Goal: Task Accomplishment & Management: Complete application form

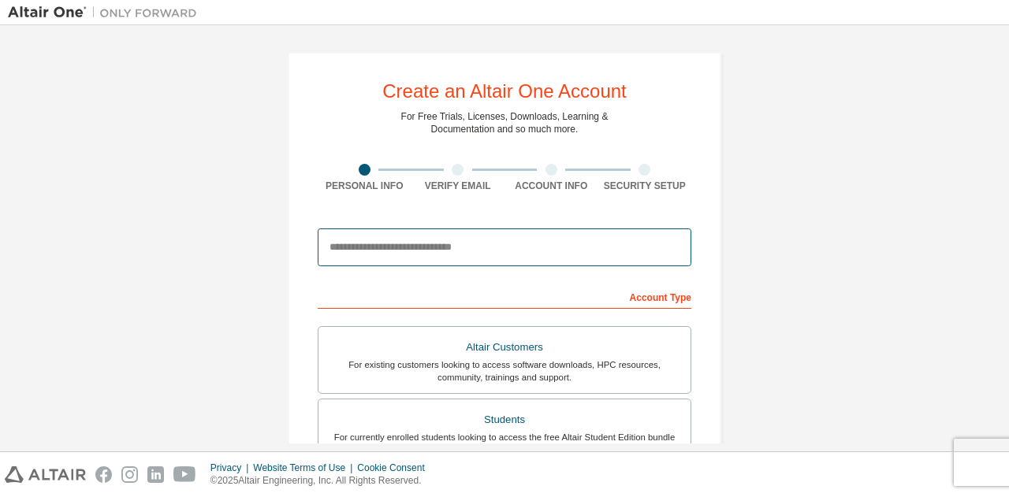
click at [453, 244] on input "email" at bounding box center [505, 248] width 374 height 38
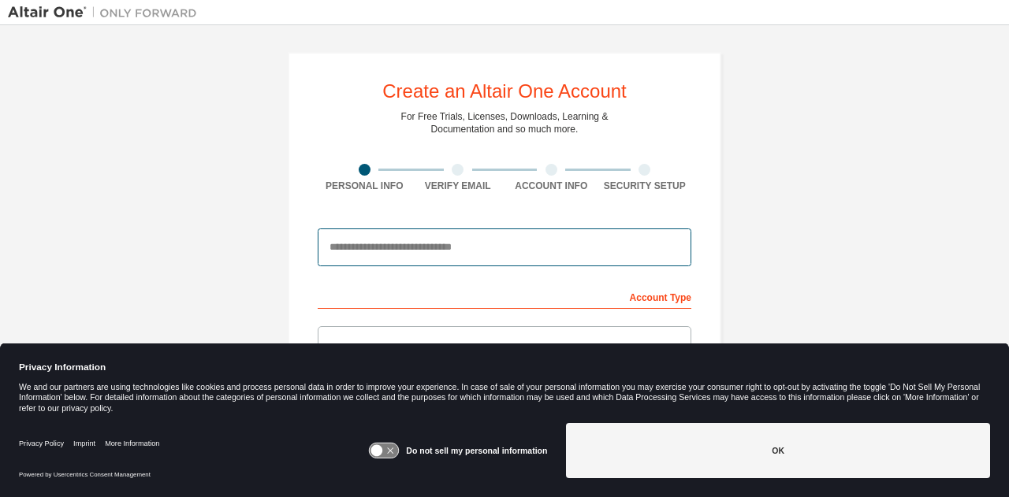
click at [461, 258] on input "email" at bounding box center [505, 248] width 374 height 38
type input "**********"
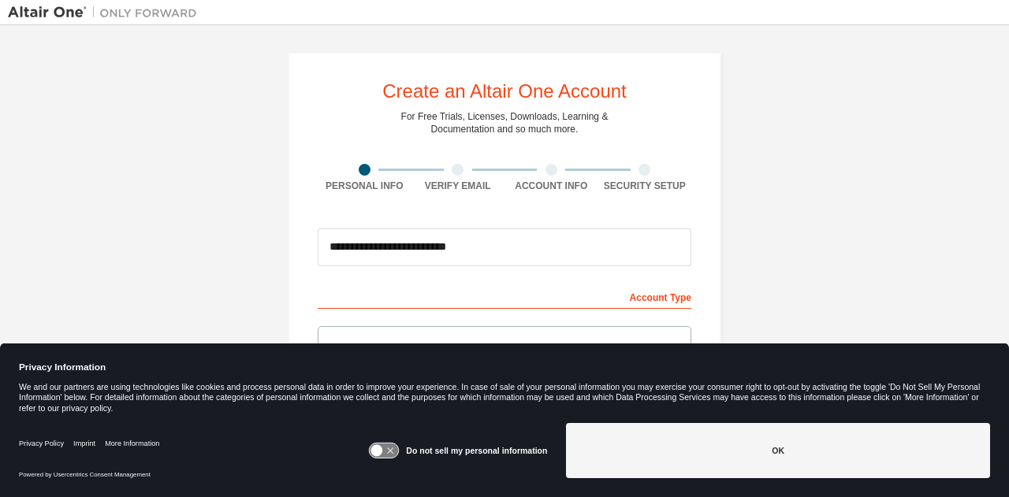
type input "******"
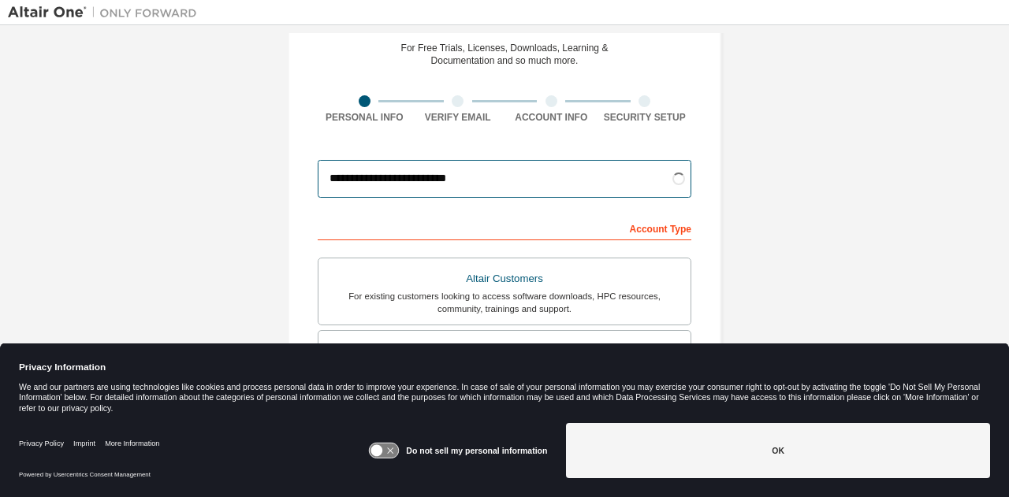
scroll to position [158, 0]
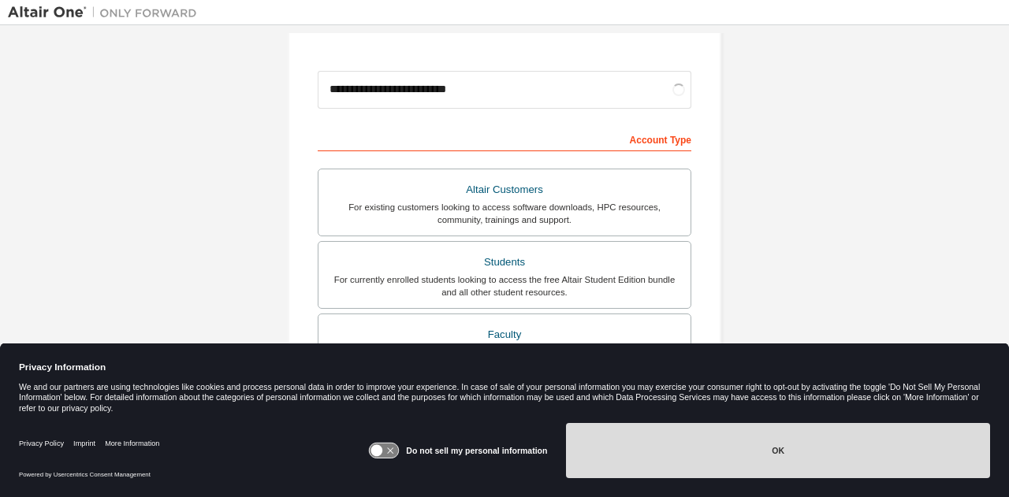
click at [827, 460] on button "OK" at bounding box center [778, 450] width 424 height 55
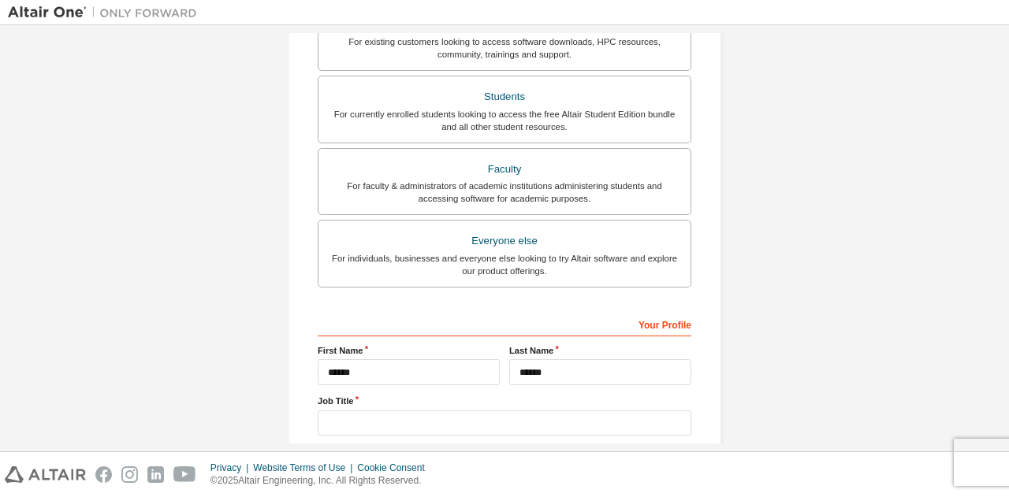
scroll to position [419, 0]
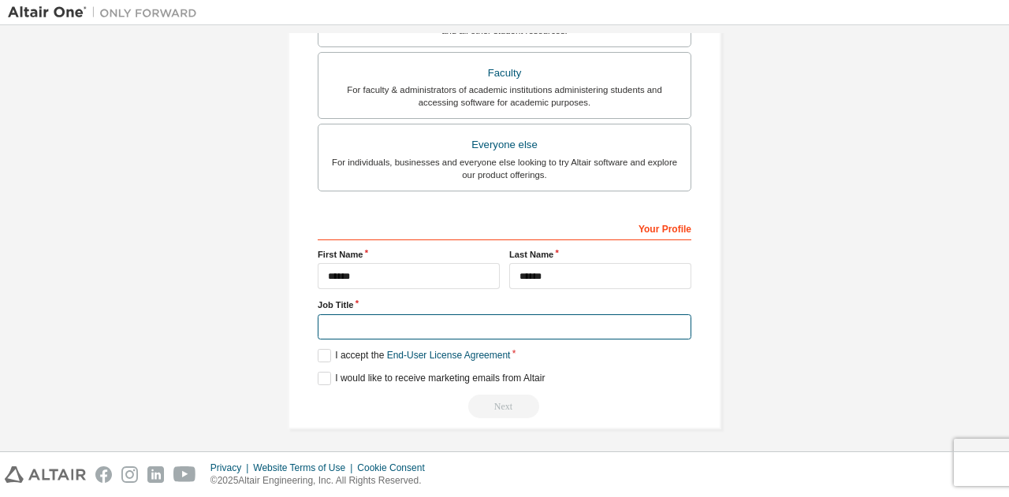
click at [483, 322] on input "text" at bounding box center [505, 328] width 374 height 26
type input "*******"
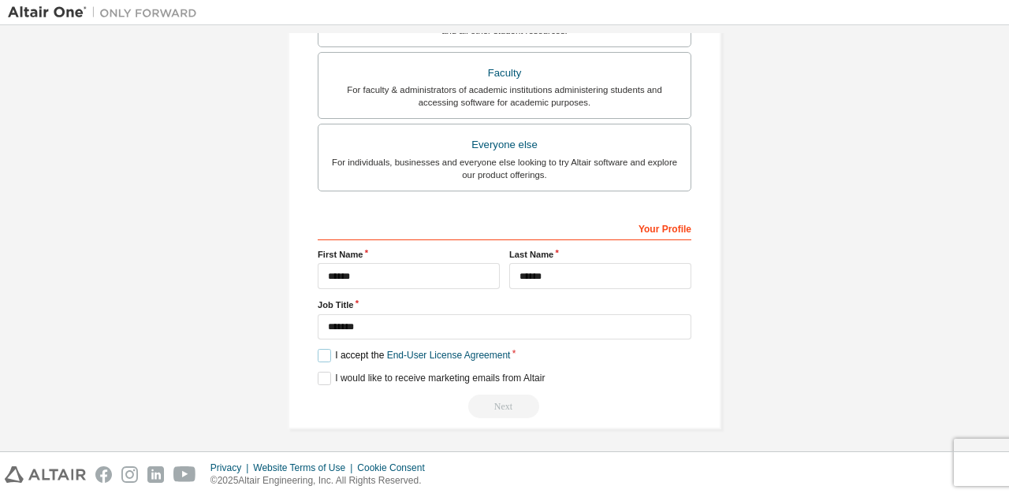
click at [326, 352] on label "I accept the End-User License Agreement" at bounding box center [414, 355] width 192 height 13
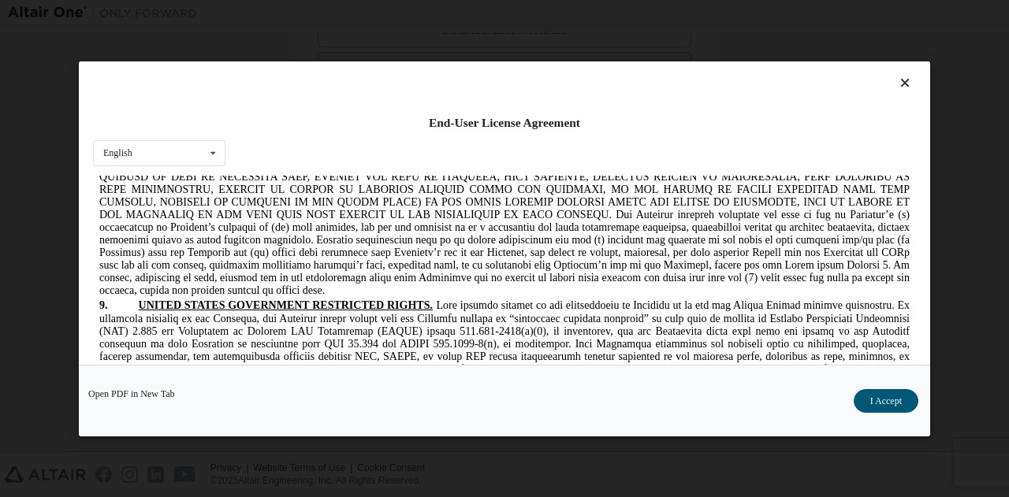
scroll to position [2838, 0]
click at [870, 401] on button "I Accept" at bounding box center [886, 401] width 65 height 24
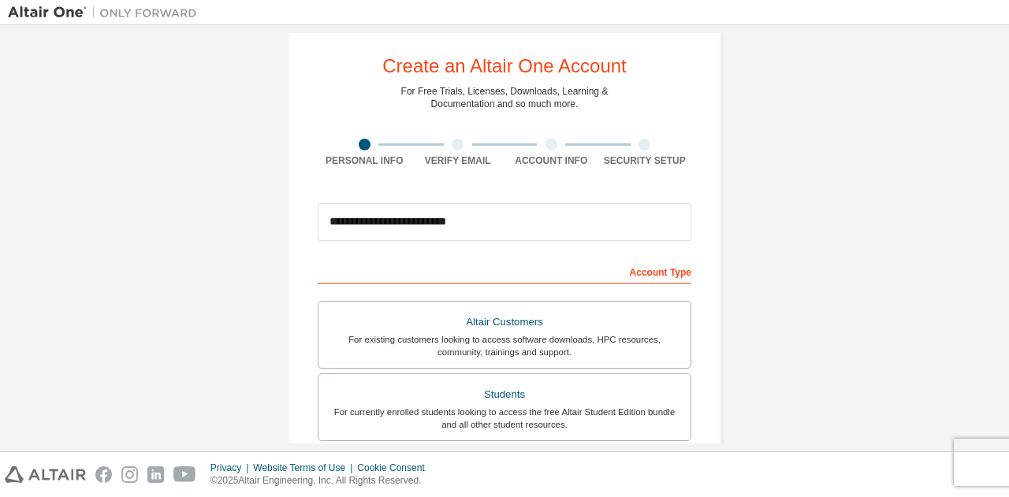
scroll to position [183, 0]
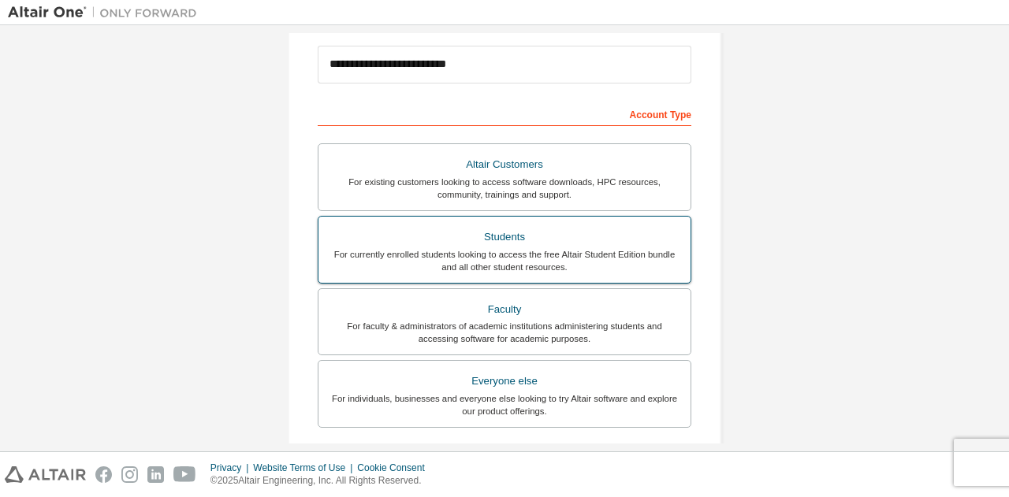
click at [594, 250] on div "For currently enrolled students looking to access the free Altair Student Editi…" at bounding box center [504, 260] width 353 height 25
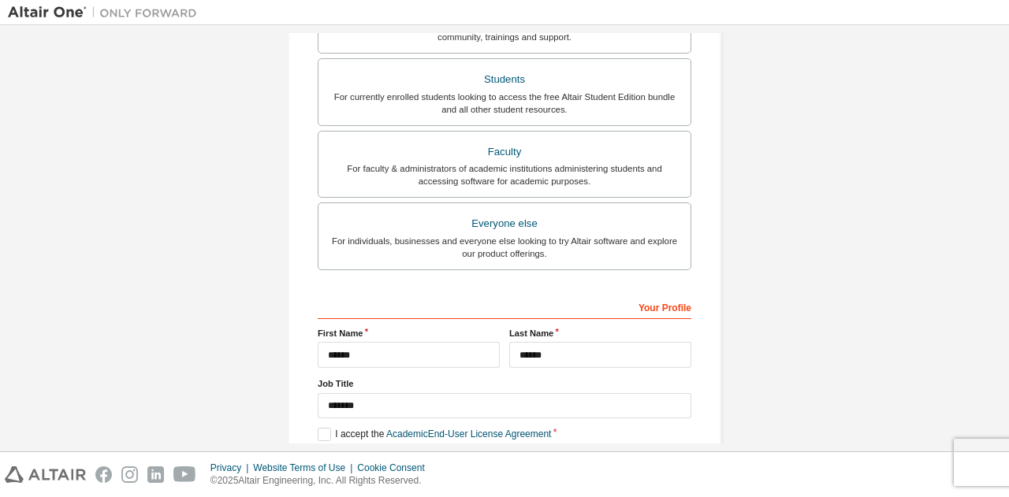
scroll to position [419, 0]
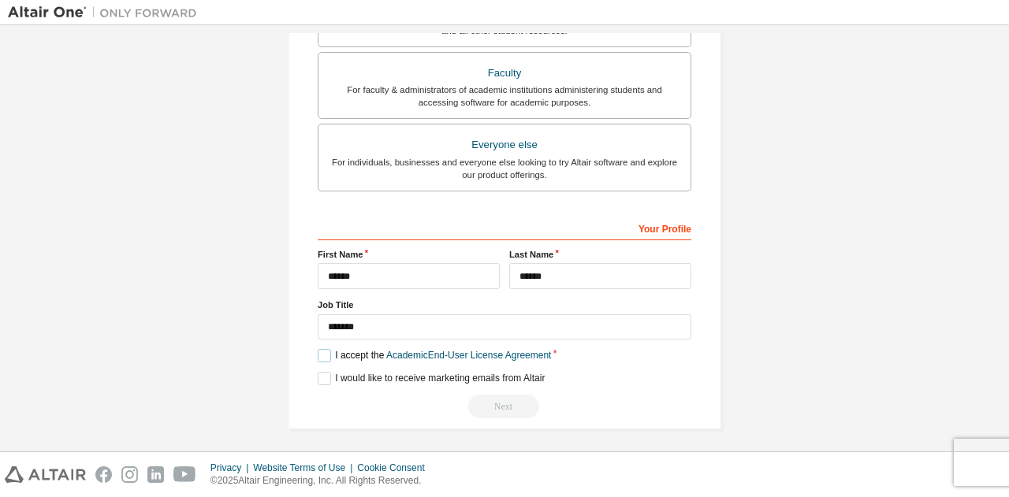
click at [319, 349] on label "I accept the Academic End-User License Agreement" at bounding box center [434, 355] width 233 height 13
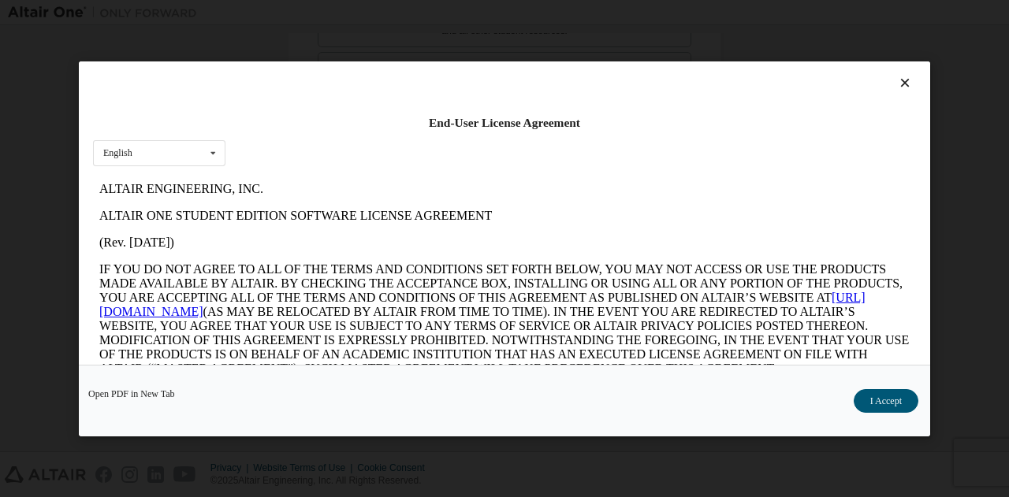
scroll to position [0, 0]
click at [885, 403] on button "I Accept" at bounding box center [886, 401] width 65 height 24
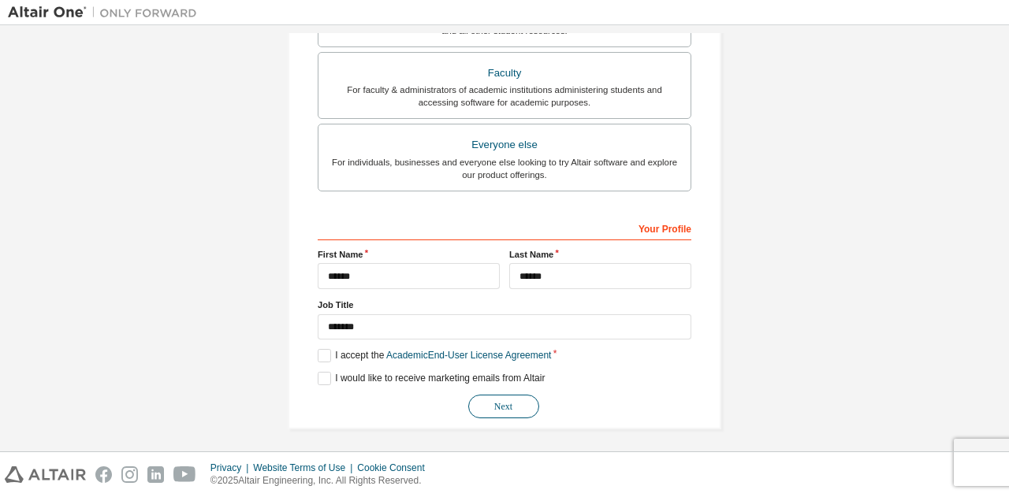
click at [498, 396] on button "Next" at bounding box center [503, 407] width 71 height 24
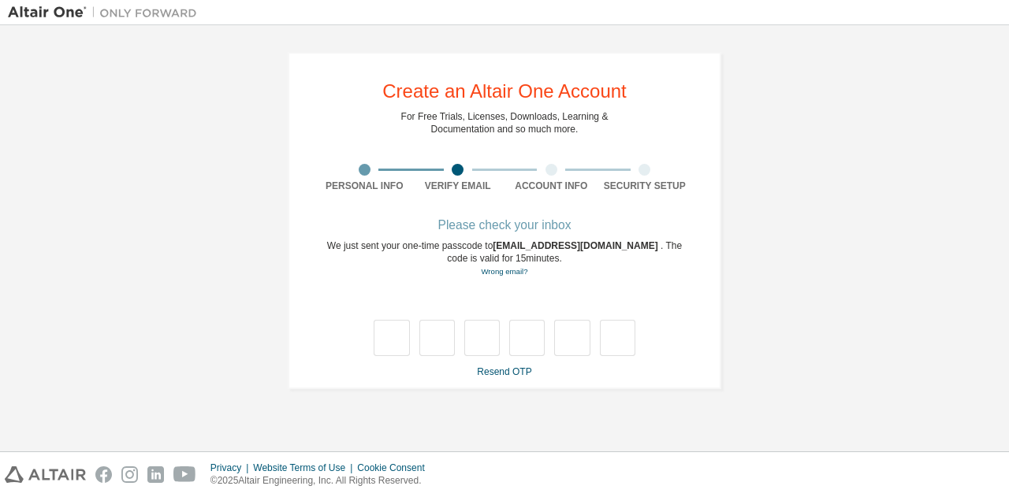
type input "*"
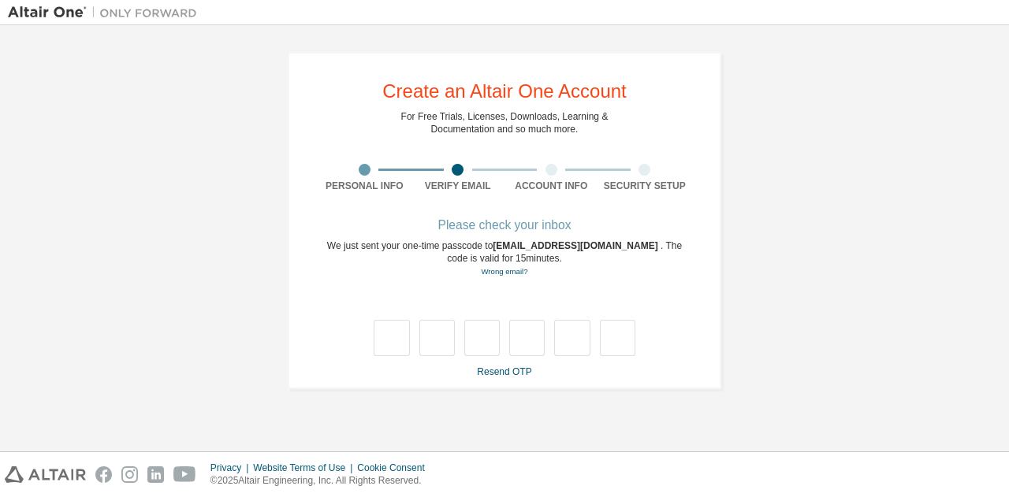
type input "*"
